Goal: Use online tool/utility: Utilize a website feature to perform a specific function

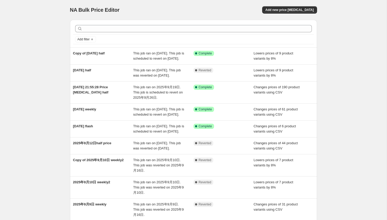
click at [341, 108] on div "NA Bulk Price Editor. This page is ready NA Bulk Price Editor Add new price [ME…" at bounding box center [193, 147] width 387 height 294
click at [283, 10] on span "Add new price [MEDICAL_DATA]" at bounding box center [289, 10] width 48 height 4
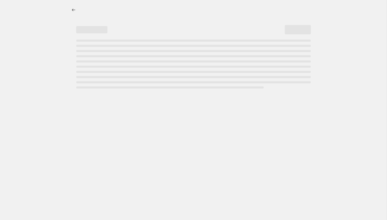
select select "percentage"
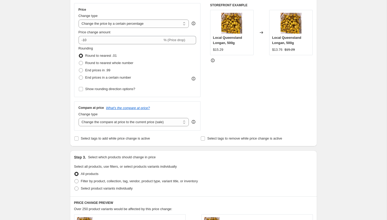
scroll to position [11, 0]
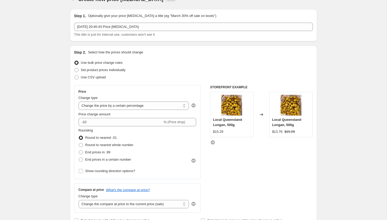
click at [194, 106] on icon at bounding box center [193, 105] width 5 height 5
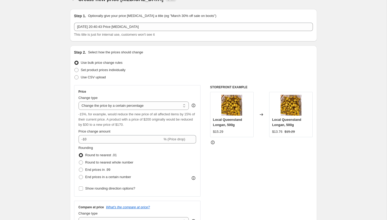
click at [119, 116] on span "-15%, for example, would reduce the new price of all affected items by 15% of t…" at bounding box center [137, 119] width 116 height 14
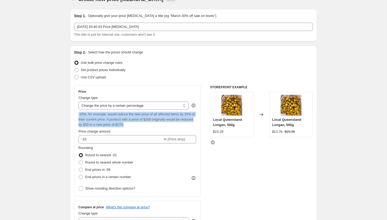
click at [119, 116] on span "-15%, for example, would reduce the new price of all affected items by 15% of t…" at bounding box center [137, 119] width 116 height 14
click at [140, 120] on span "-15%, for example, would reduce the new price of all affected items by 15% of t…" at bounding box center [137, 119] width 116 height 14
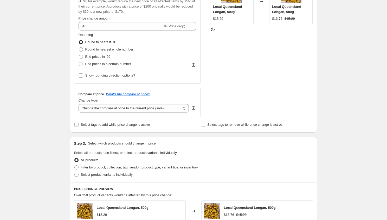
scroll to position [168, 0]
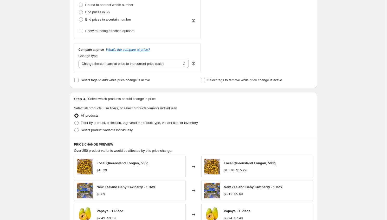
click at [190, 64] on div "Change type Change the compare at price to the current price (sale) Change the …" at bounding box center [138, 60] width 118 height 15
click at [194, 63] on icon at bounding box center [193, 63] width 5 height 5
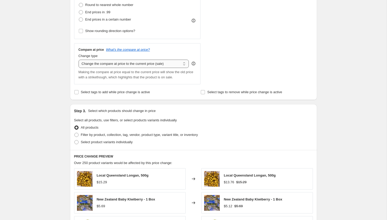
click at [174, 63] on select "Change the compare at price to the current price (sale) Change the compare at p…" at bounding box center [134, 64] width 110 height 8
select select "no_change"
click at [79, 60] on select "Change the compare at price to the current price (sale) Change the compare at p…" at bounding box center [134, 64] width 110 height 8
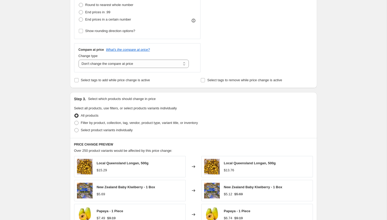
click at [194, 62] on div "Change type Change the compare at price to the current price (sale) Change the …" at bounding box center [138, 60] width 118 height 15
click at [202, 80] on input "Select tags to remove while price change is active" at bounding box center [203, 80] width 4 height 4
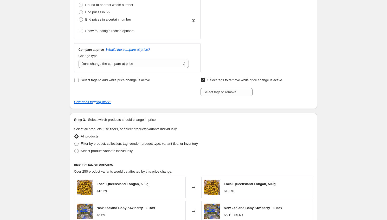
click at [203, 80] on input "Select tags to remove while price change is active" at bounding box center [203, 80] width 4 height 4
checkbox input "false"
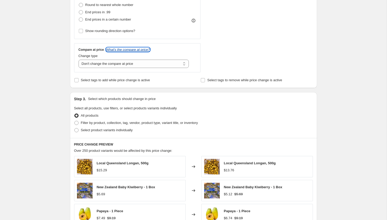
click at [150, 50] on icon "What's the compare at price?" at bounding box center [128, 50] width 44 height 4
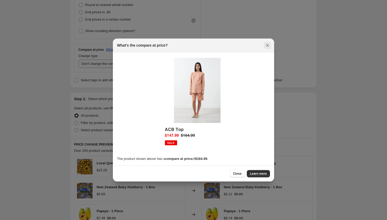
click at [264, 48] on button "Close" at bounding box center [267, 45] width 7 height 7
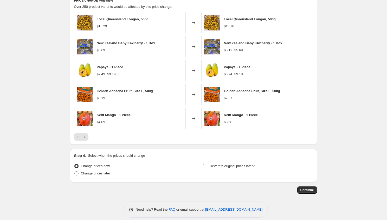
scroll to position [317, 0]
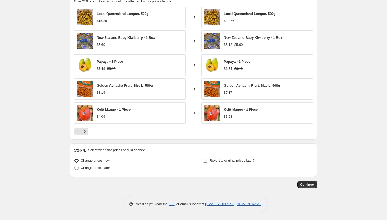
click at [225, 162] on span "Revert to original prices later?" at bounding box center [232, 160] width 45 height 5
click at [207, 162] on input "Revert to original prices later?" at bounding box center [205, 160] width 4 height 4
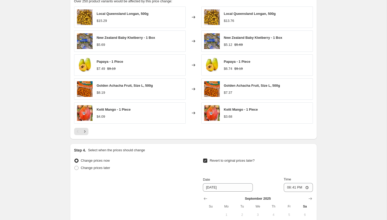
click at [225, 162] on span "Revert to original prices later?" at bounding box center [232, 160] width 45 height 5
click at [207, 162] on input "Revert to original prices later?" at bounding box center [205, 160] width 4 height 4
checkbox input "false"
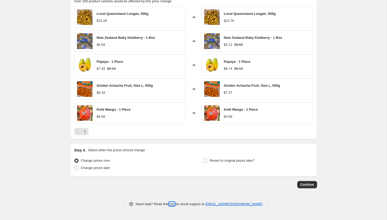
click at [172, 204] on link "FAQ" at bounding box center [171, 204] width 7 height 4
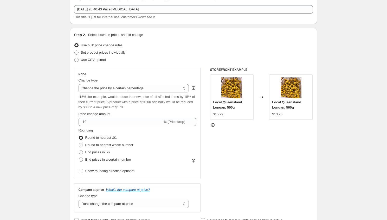
scroll to position [0, 0]
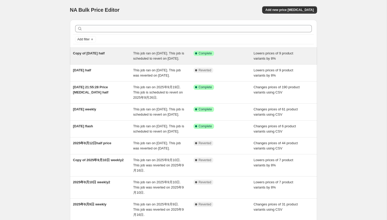
click at [239, 59] on div "Success Complete Complete" at bounding box center [223, 56] width 60 height 10
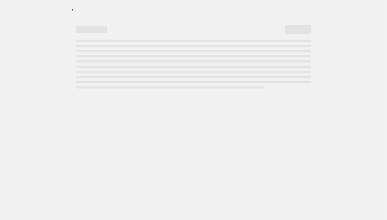
select select "percentage"
select select "no_change"
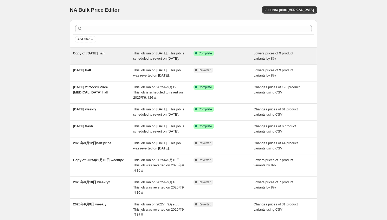
click at [219, 61] on div "Success Complete Complete" at bounding box center [223, 56] width 60 height 10
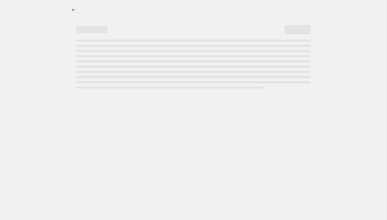
select select "percentage"
select select "no_change"
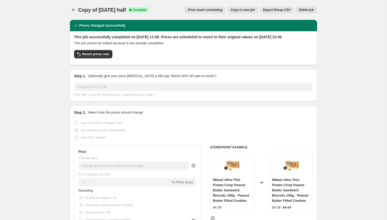
scroll to position [4, 0]
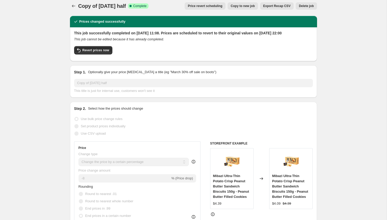
click at [279, 6] on span "Export Recap CSV" at bounding box center [276, 6] width 27 height 4
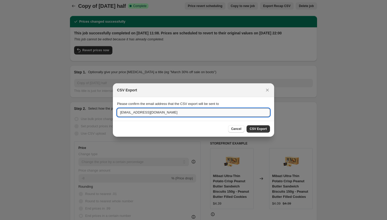
click at [246, 112] on input "[EMAIL_ADDRESS][DOMAIN_NAME]" at bounding box center [193, 112] width 153 height 8
type input "[EMAIL_ADDRESS][DOMAIN_NAME]"
click at [256, 130] on span "CSV Export" at bounding box center [258, 129] width 17 height 4
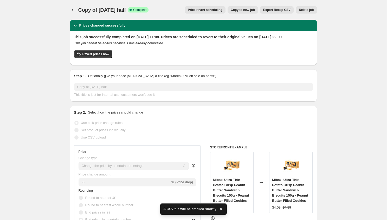
scroll to position [4, 0]
